Goal: Information Seeking & Learning: Check status

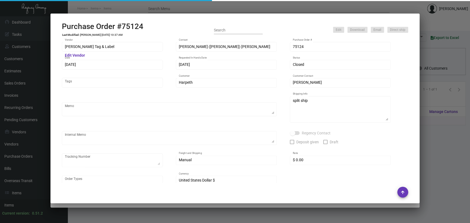
scroll to position [222, 0]
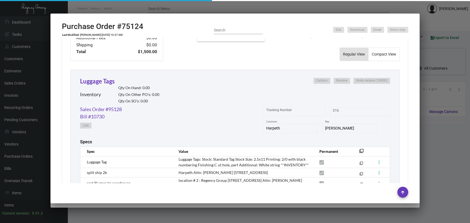
click at [145, 5] on div at bounding box center [235, 111] width 470 height 223
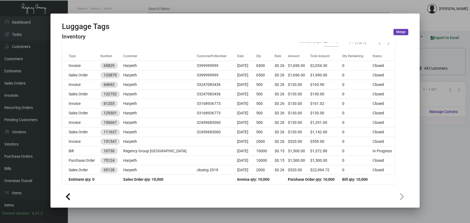
click at [127, 7] on div at bounding box center [235, 111] width 470 height 223
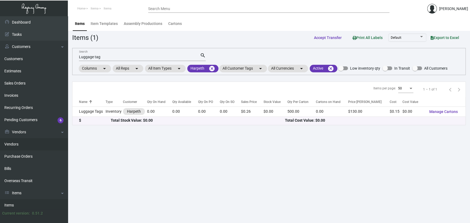
drag, startPoint x: 22, startPoint y: 154, endPoint x: 35, endPoint y: 140, distance: 19.4
click at [22, 154] on link "Purchase Orders" at bounding box center [34, 157] width 68 height 12
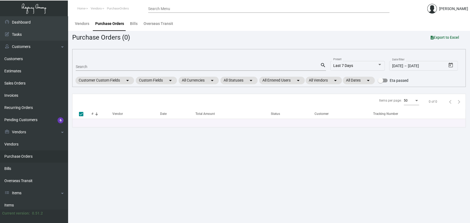
click at [95, 64] on div "Search" at bounding box center [198, 66] width 245 height 8
paste input "104423"
type input "104423"
checkbox input "false"
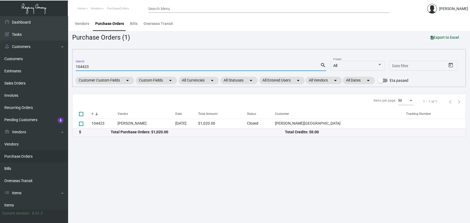
click at [162, 185] on main "Vendors Purchase Orders Bills Overseas Transit Purchase Orders (1) Export to Ex…" at bounding box center [269, 119] width 402 height 207
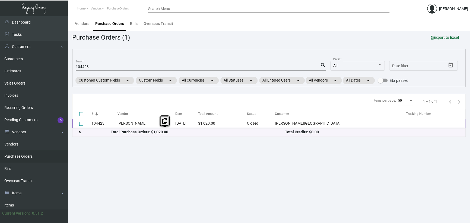
click at [116, 122] on td "104423" at bounding box center [104, 124] width 26 height 10
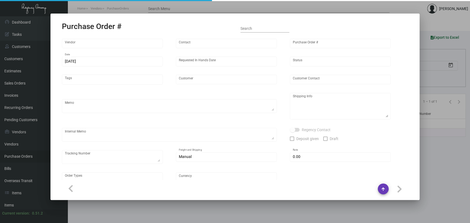
type input "[PERSON_NAME]"
type input "104423"
type input "[DATE]"
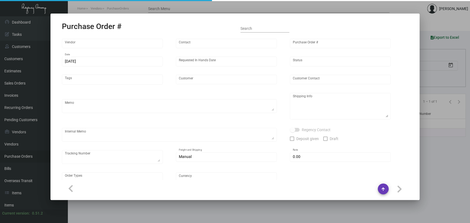
type input "[PERSON_NAME][GEOGRAPHIC_DATA]"
type input "Receiving Dept"
type textarea "***ANY PRICE DISCREPANCY MUST BE CALLED OUT PRIOR TO PROCEEDING WITH THIS ORDER…"
type textarea "[PERSON_NAME][GEOGRAPHIC_DATA] - Receiving Dept [STREET_ADDRESS][US_STATE]"
type input "$ 0.00"
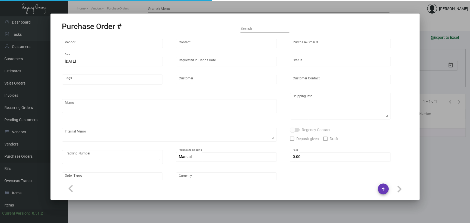
type input "United States Dollar $"
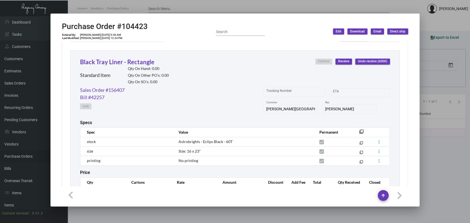
scroll to position [272, 0]
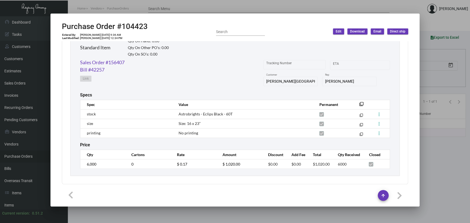
drag, startPoint x: 156, startPoint y: 6, endPoint x: 153, endPoint y: 8, distance: 3.5
click at [156, 6] on div at bounding box center [235, 111] width 470 height 223
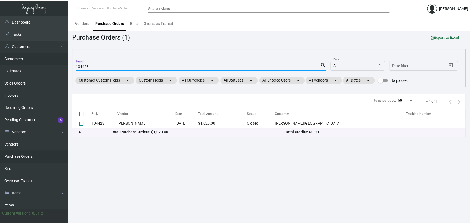
drag, startPoint x: 95, startPoint y: 67, endPoint x: 30, endPoint y: 64, distance: 65.2
click at [39, 64] on div "Dashboard Dashboard Tasks Customers Customers Estimates Sales Orders Invoices R…" at bounding box center [235, 119] width 470 height 207
paste input "0917"
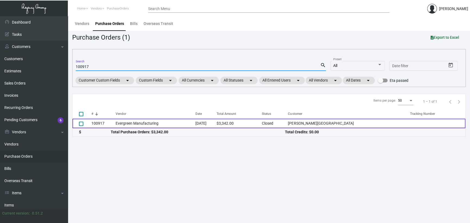
type input "100917"
click at [149, 125] on td "Evergreen Manufacturing" at bounding box center [156, 124] width 80 height 10
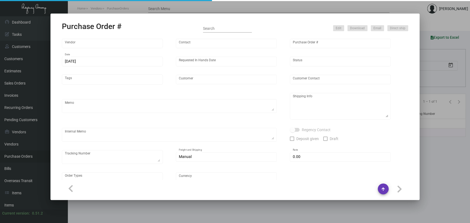
type input "Evergreen Manufacturing"
type input "[PERSON_NAME]"
type input "100917"
type input "[DATE]"
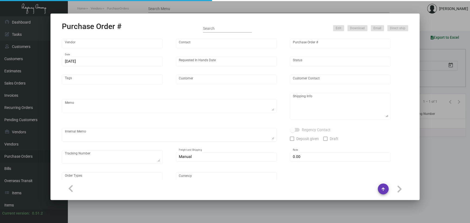
type input "[PERSON_NAME][GEOGRAPHIC_DATA]"
type input "[PERSON_NAME]"
type textarea "BLIND SHIUP ON UPS #1AY276"
type textarea "[PERSON_NAME][GEOGRAPHIC_DATA] - [PERSON_NAME] [STREET_ADDRESS][US_STATE]"
type input "$ 0.00"
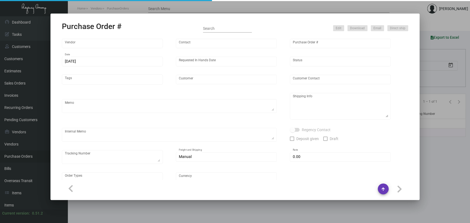
type input "United States Dollar $"
type input "$ 0.3342"
type input "$ 3,342.00"
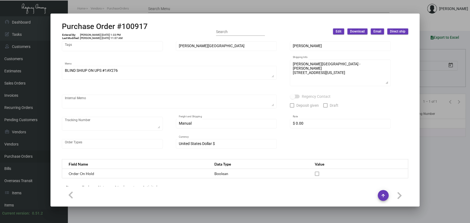
scroll to position [0, 0]
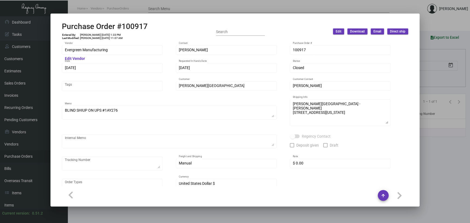
drag, startPoint x: 438, startPoint y: 157, endPoint x: 245, endPoint y: 95, distance: 202.3
click at [436, 156] on div at bounding box center [235, 111] width 470 height 223
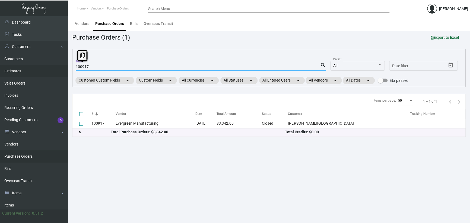
drag, startPoint x: 81, startPoint y: 67, endPoint x: 31, endPoint y: 67, distance: 50.0
click at [39, 64] on div "Dashboard Dashboard Tasks Customers Customers Estimates Sales Orders Invoices R…" at bounding box center [235, 119] width 470 height 207
paste input "4423"
type input "104423"
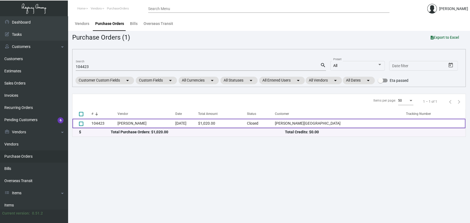
click at [175, 123] on td "[PERSON_NAME]" at bounding box center [147, 124] width 58 height 10
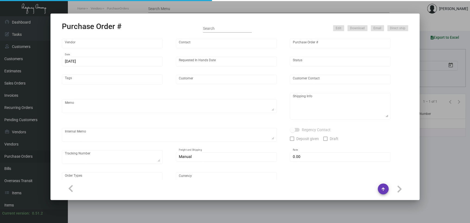
type input "[PERSON_NAME]"
type input "104423"
type input "[DATE]"
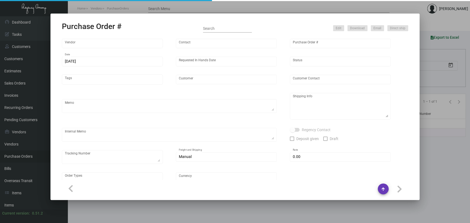
type input "[PERSON_NAME][GEOGRAPHIC_DATA]"
type input "Receiving Dept"
type textarea "***ANY PRICE DISCREPANCY MUST BE CALLED OUT PRIOR TO PROCEEDING WITH THIS ORDER…"
type textarea "[PERSON_NAME][GEOGRAPHIC_DATA] - Receiving Dept [STREET_ADDRESS][US_STATE]"
type input "$ 0.00"
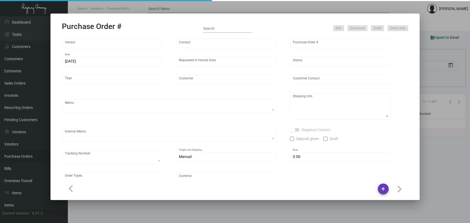
type input "United States Dollar $"
type input "$ 0.17"
type input "$ 1,020.00"
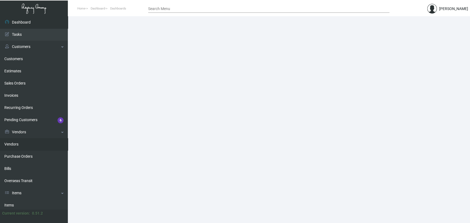
click at [26, 156] on link "Purchase Orders" at bounding box center [34, 157] width 68 height 12
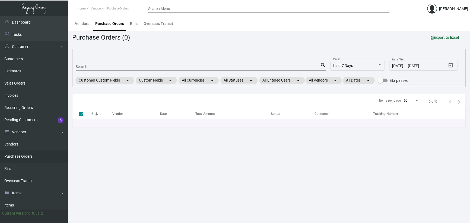
click at [96, 63] on div "Search" at bounding box center [198, 66] width 245 height 8
paste input "103055"
type input "103055"
checkbox input "false"
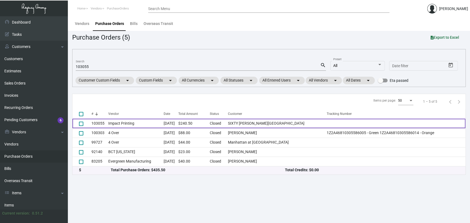
click at [129, 122] on td "Impact Printing" at bounding box center [135, 124] width 55 height 10
